Goal: Use online tool/utility: Use online tool/utility

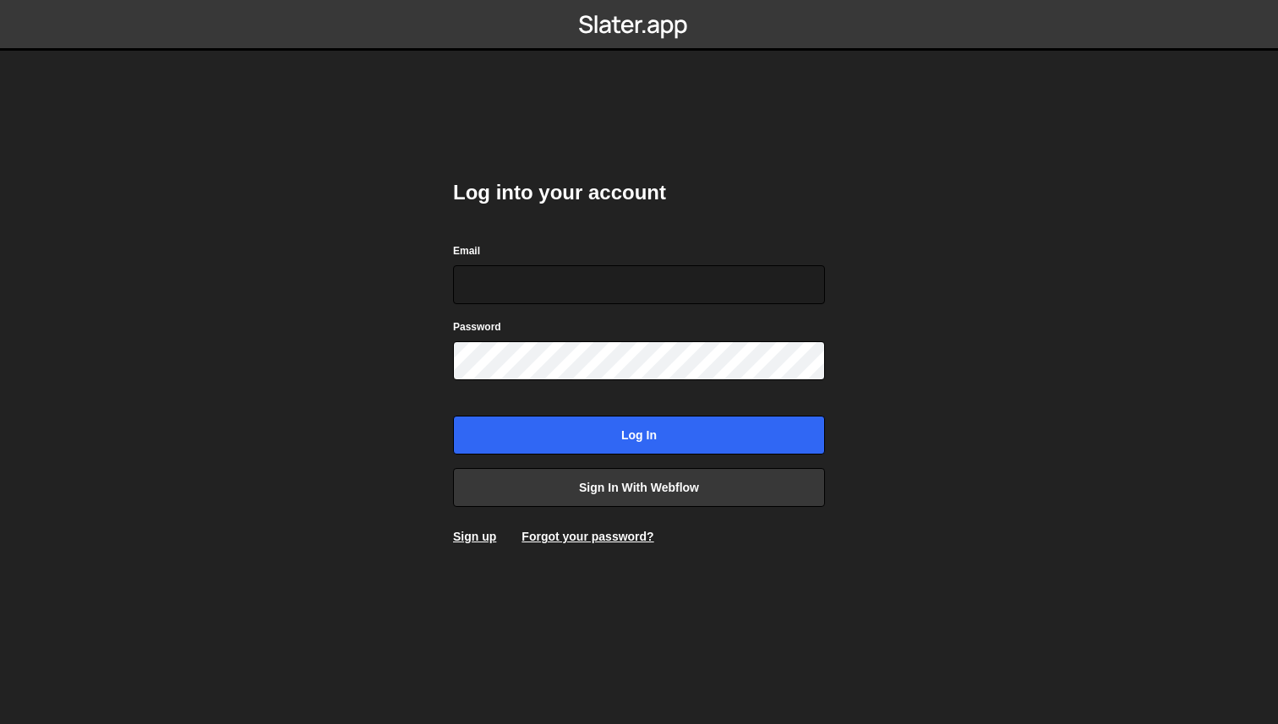
type input "a@[DOMAIN_NAME]"
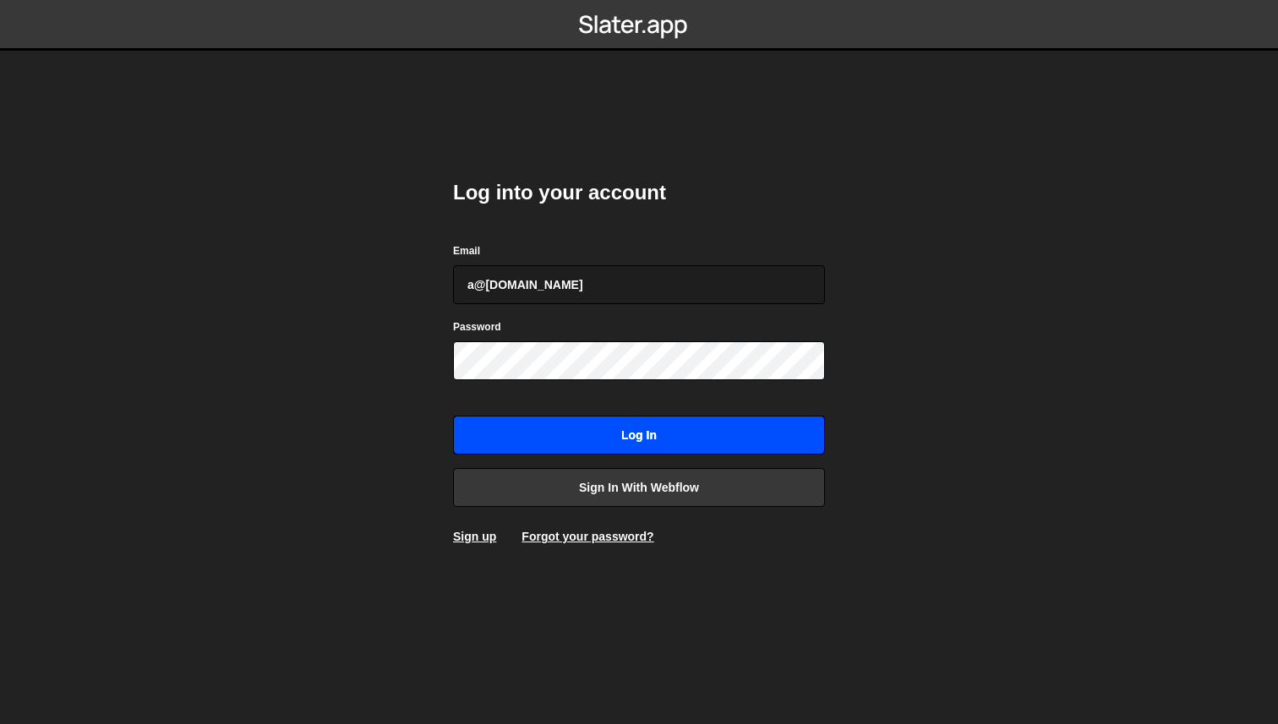
click at [801, 419] on input "Log in" at bounding box center [639, 435] width 372 height 39
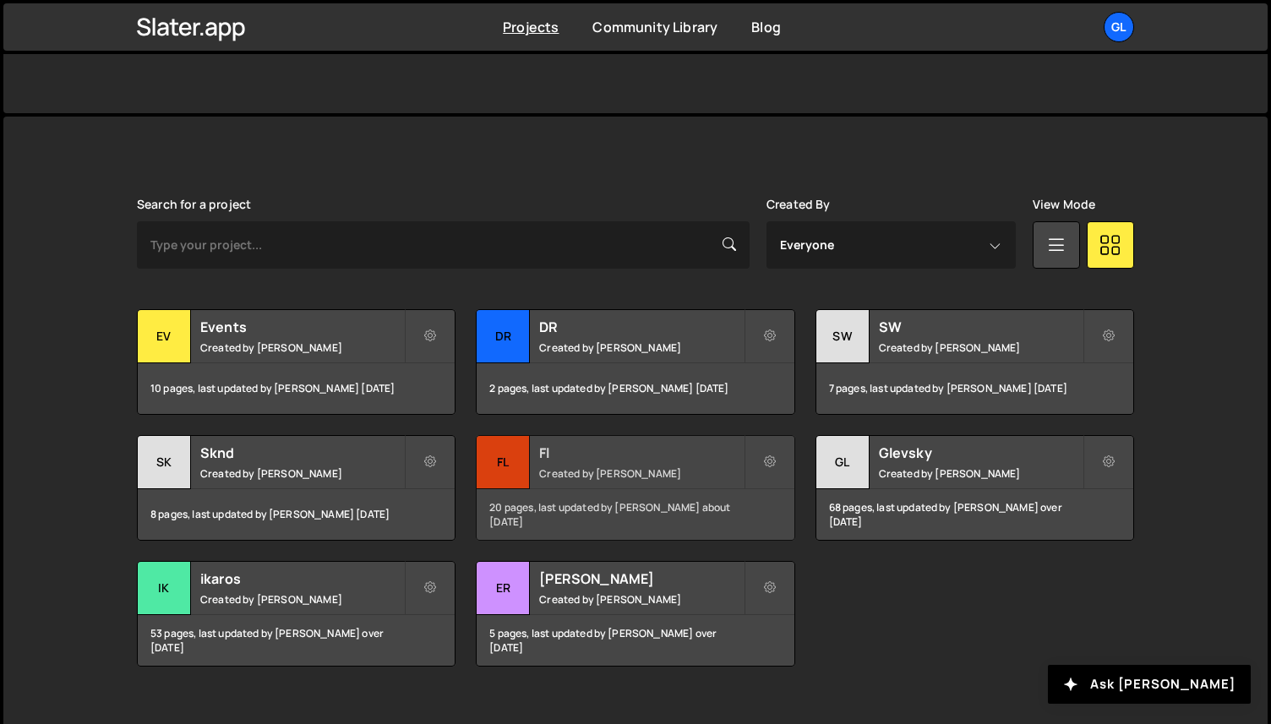
scroll to position [397, 0]
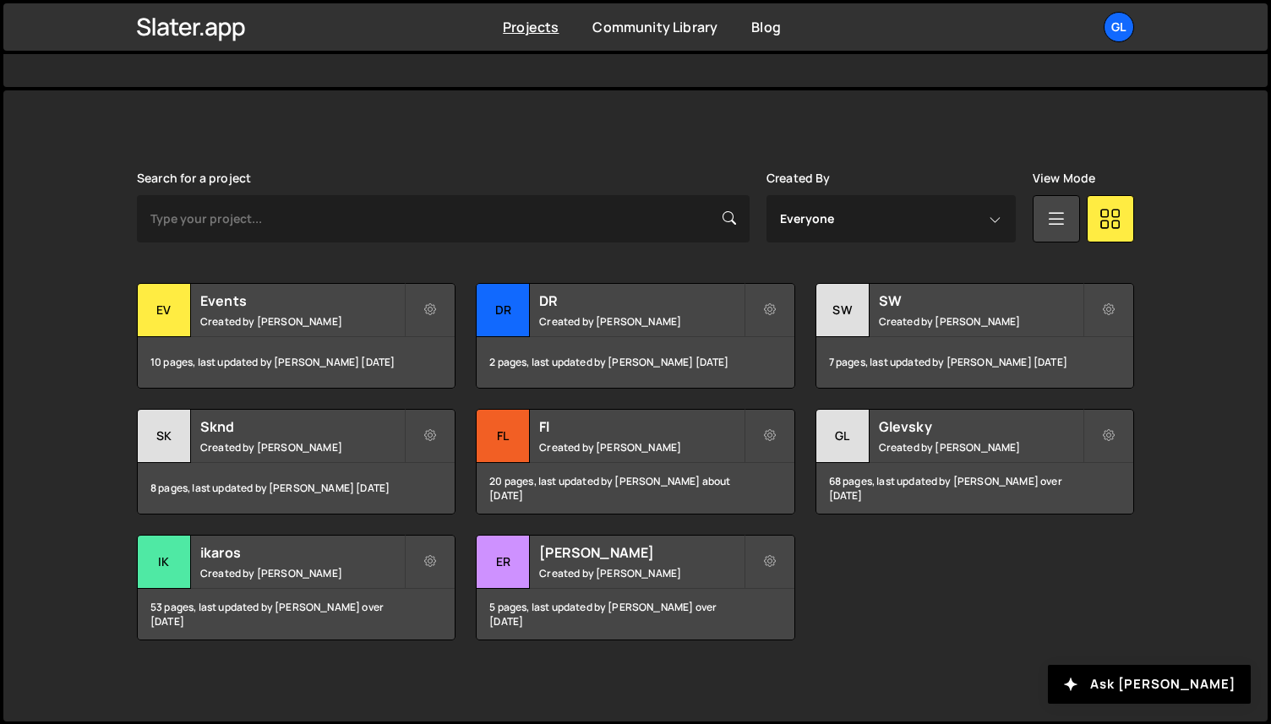
click at [1170, 262] on div "Slater is designed for desktop use. Please use a larger screen to access the fu…" at bounding box center [635, 405] width 1265 height 631
click at [580, 299] on h2 "DR" at bounding box center [641, 301] width 204 height 19
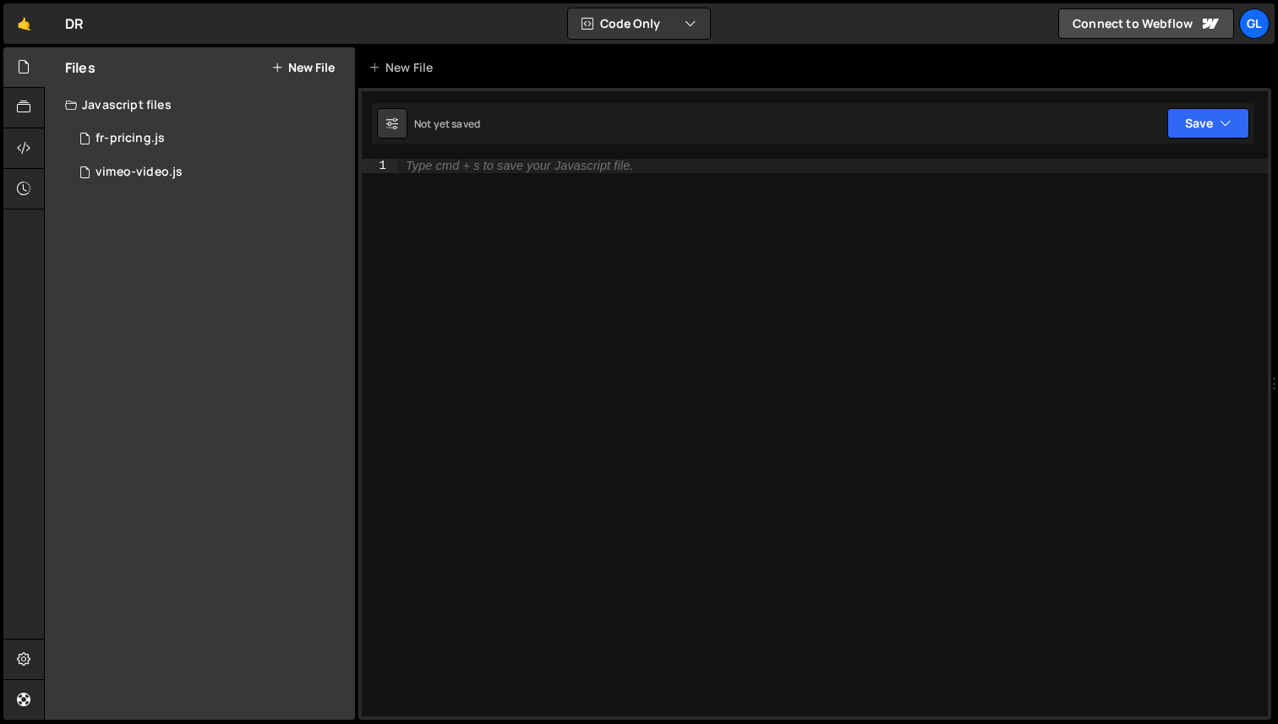
click at [297, 70] on button "New File" at bounding box center [302, 68] width 63 height 14
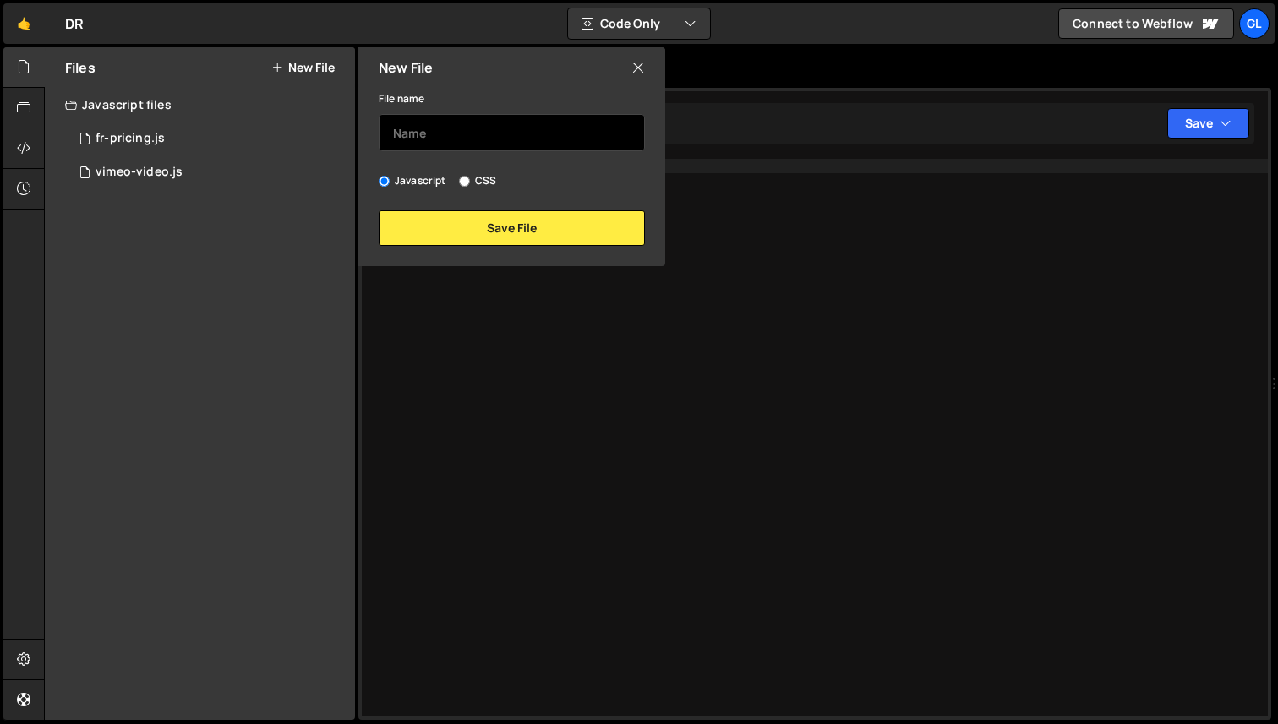
click at [435, 135] on input "text" at bounding box center [512, 132] width 266 height 37
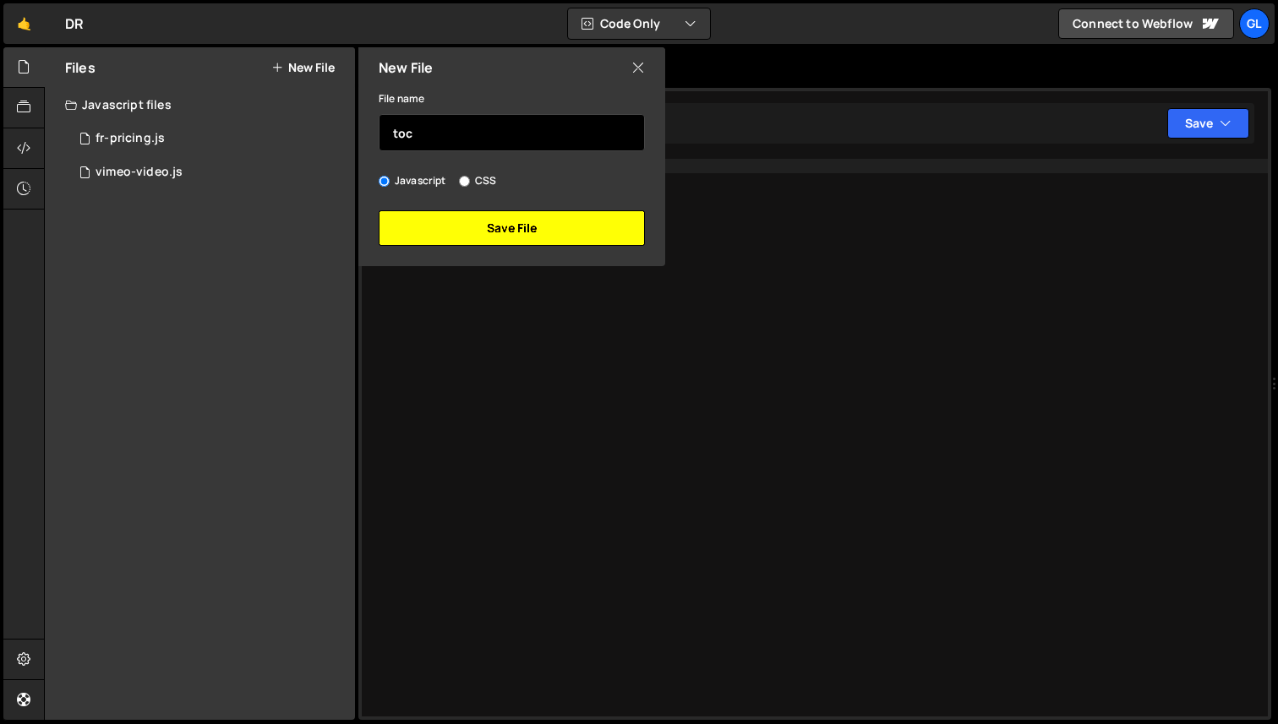
type input "toc"
click at [481, 230] on button "Save File" at bounding box center [512, 228] width 266 height 36
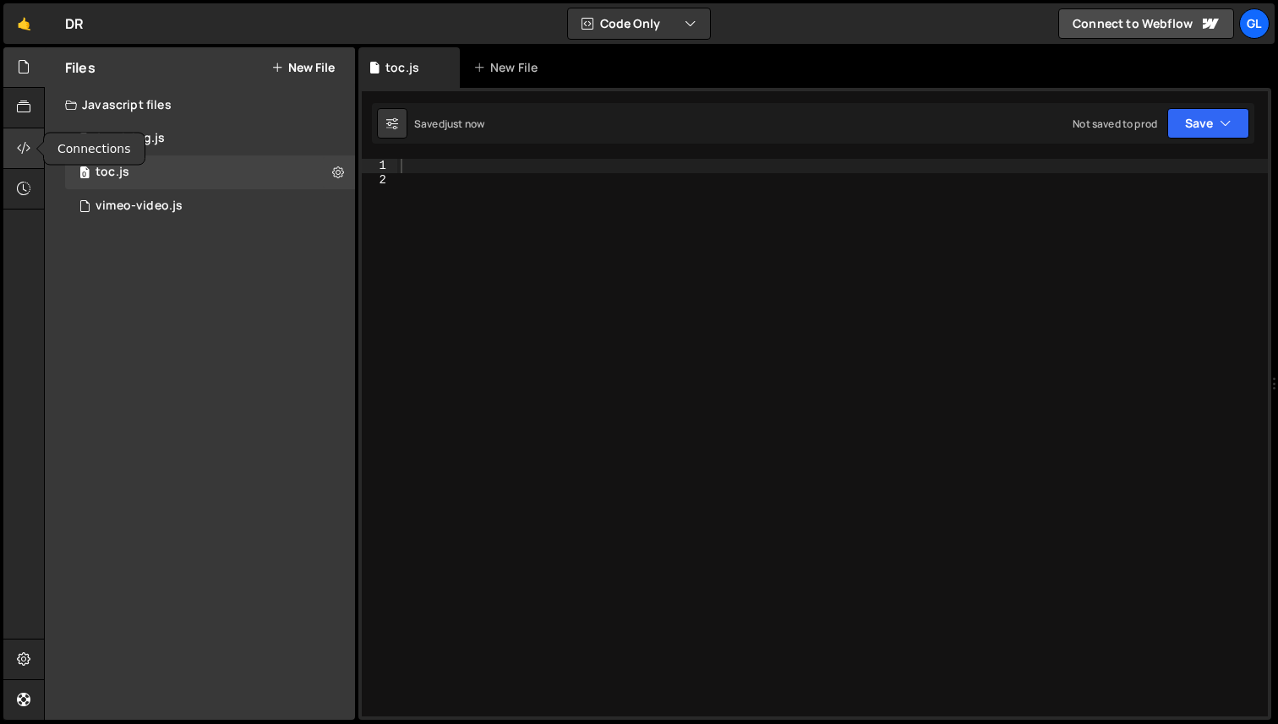
click at [25, 155] on icon at bounding box center [24, 148] width 14 height 19
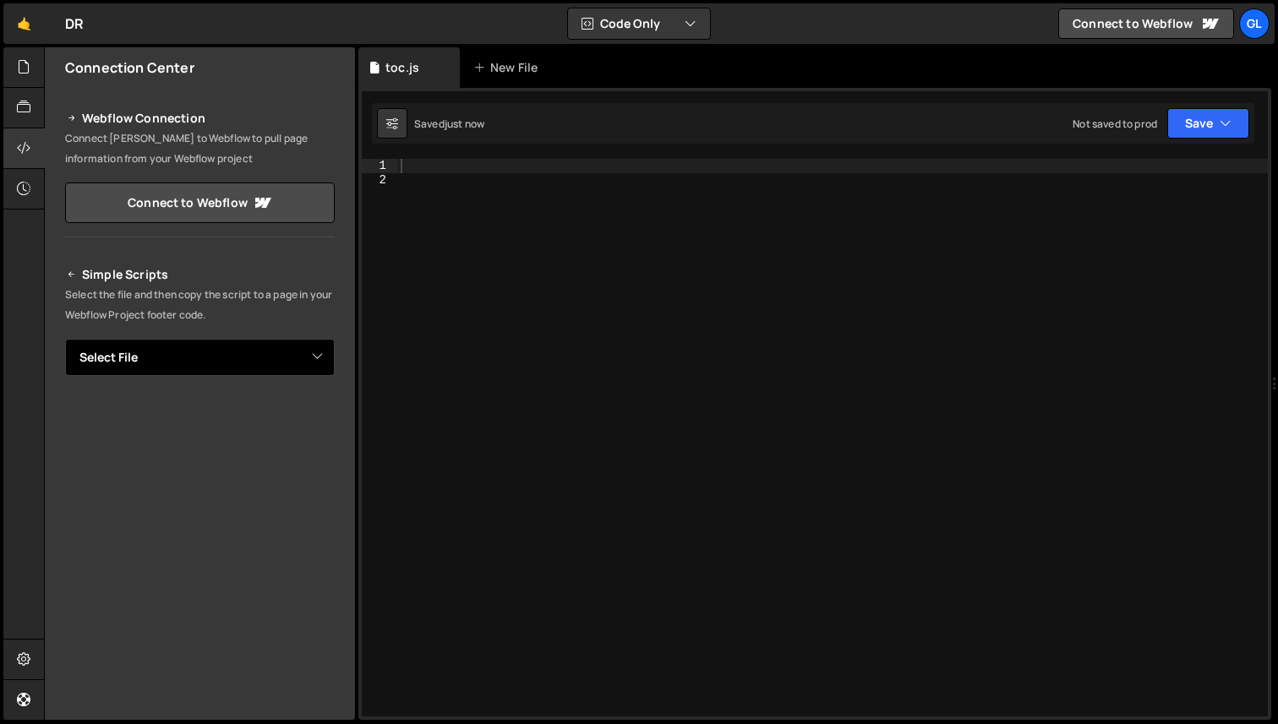
click at [183, 352] on select "Select File fr-pricing.js vimeo-video.js toc.js" at bounding box center [200, 357] width 270 height 37
select select "46952"
click at [65, 339] on select "Select File fr-pricing.js vimeo-video.js toc.js" at bounding box center [200, 357] width 270 height 37
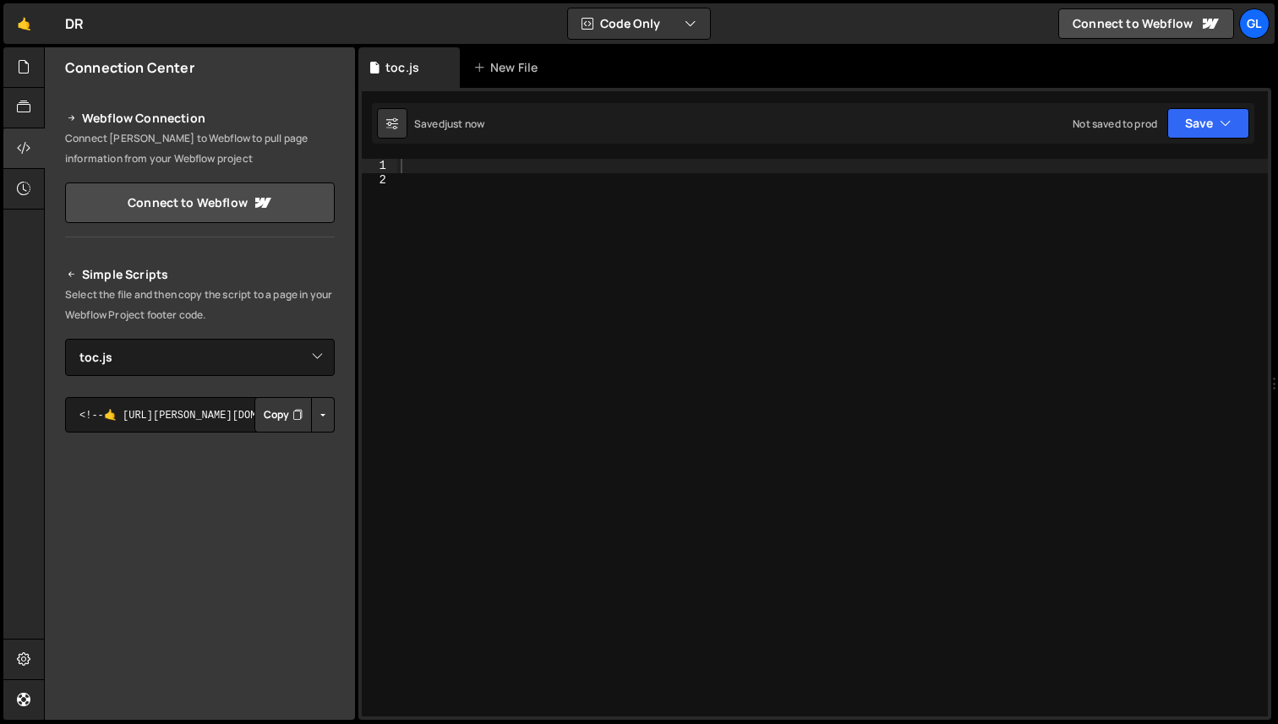
click at [329, 413] on div "Simple Scripts Select the file and then copy the script to a page in your Webfl…" at bounding box center [200, 512] width 310 height 537
click at [314, 413] on button "Button group with nested dropdown" at bounding box center [323, 415] width 24 height 36
click at [297, 472] on link "Copy Production js" at bounding box center [264, 471] width 140 height 24
